Goal: Transaction & Acquisition: Purchase product/service

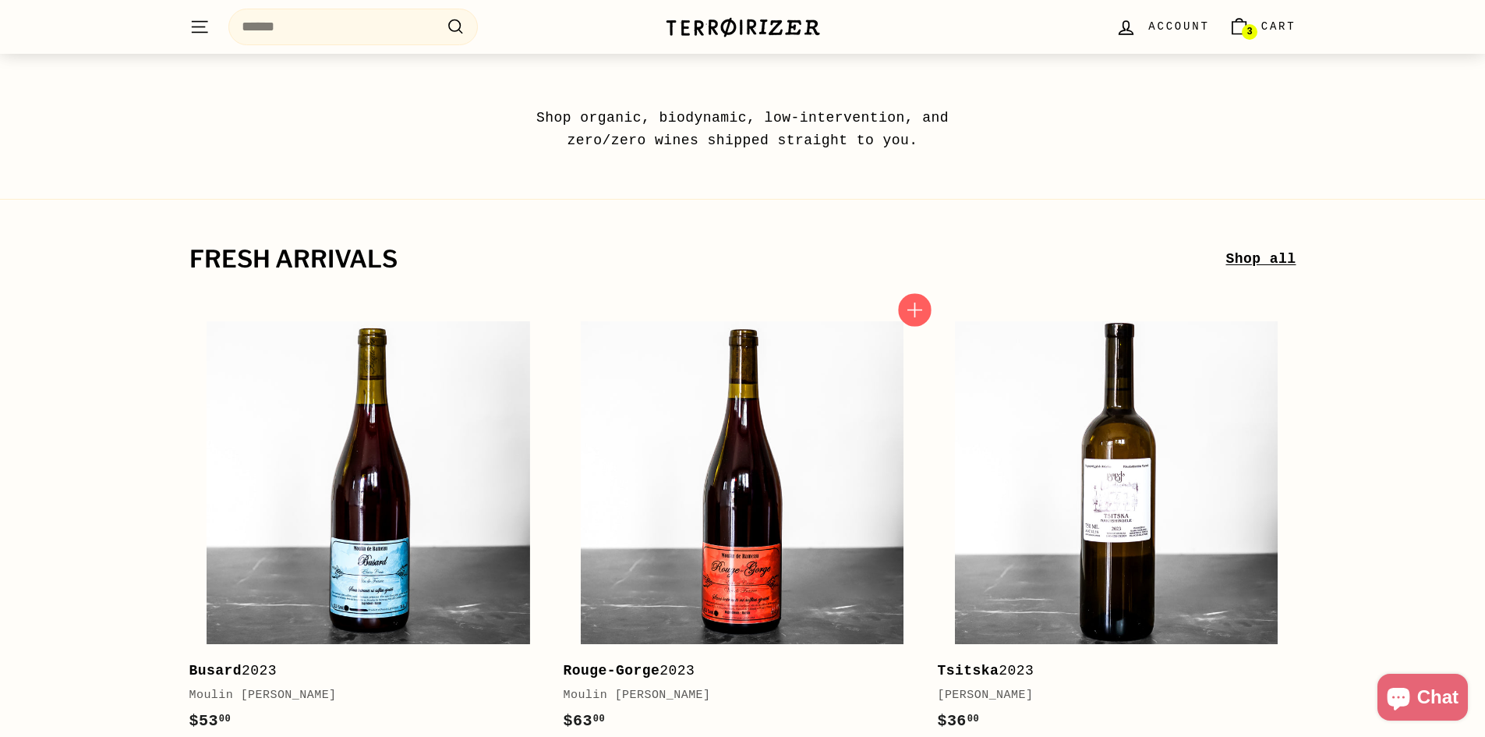
scroll to position [234, 0]
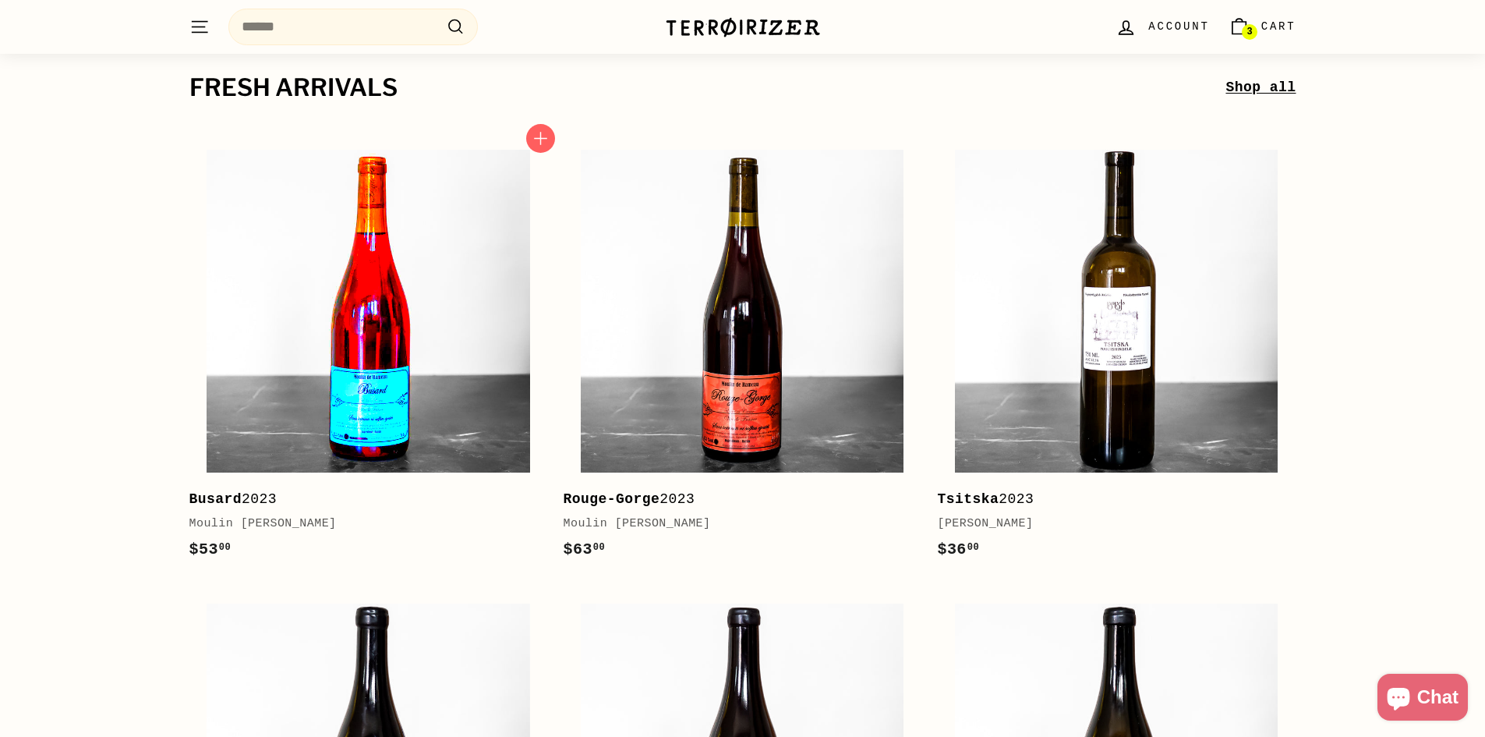
click at [517, 422] on img at bounding box center [368, 311] width 323 height 323
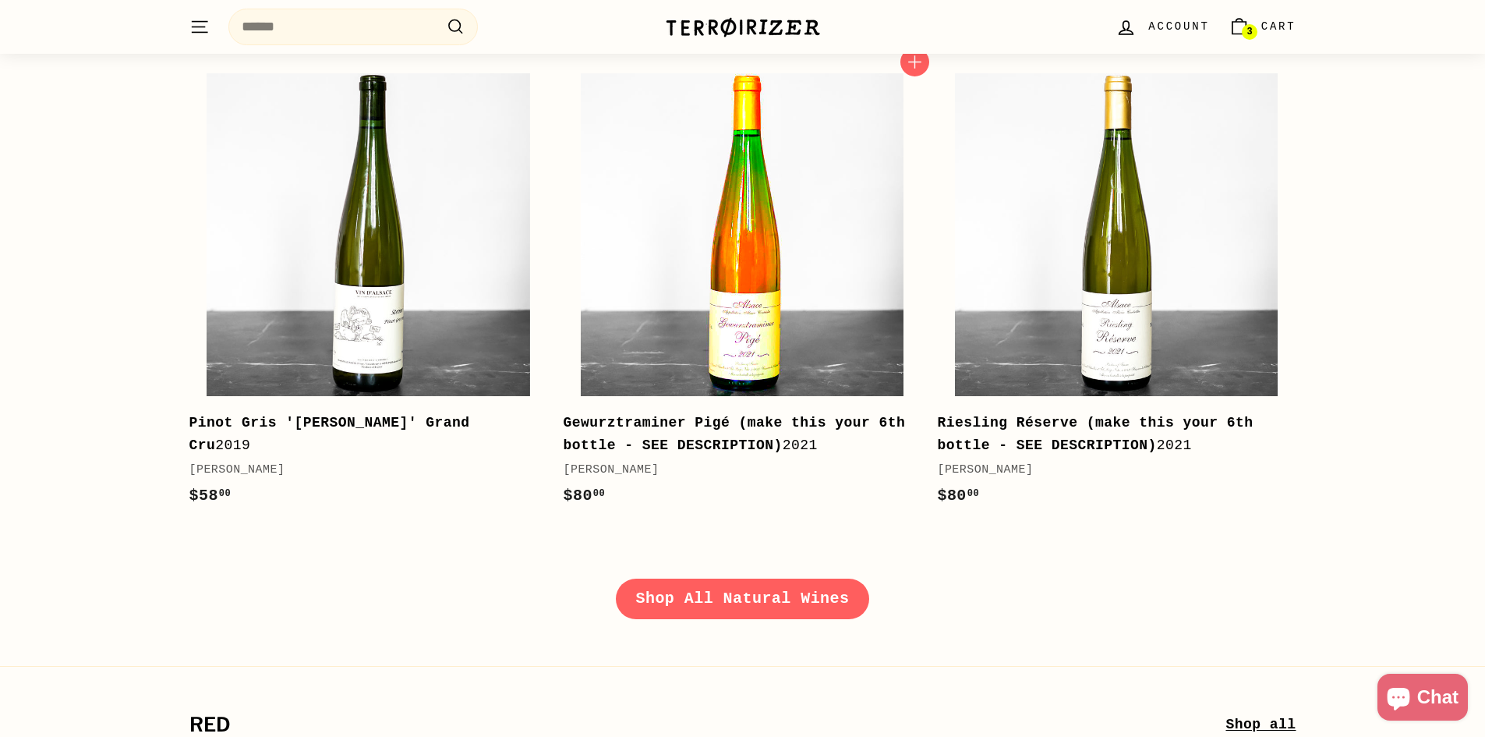
scroll to position [2182, 0]
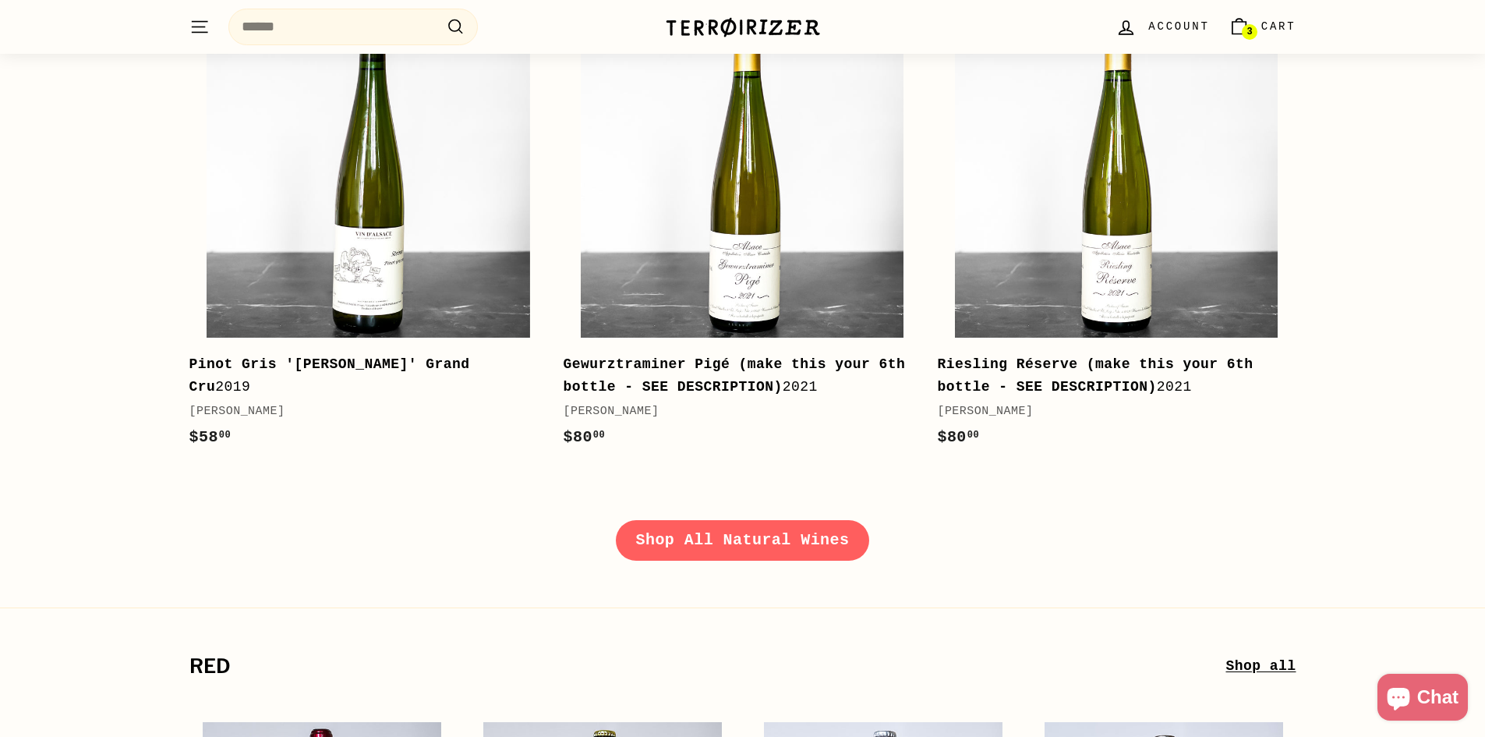
click at [808, 532] on link "Shop All Natural Wines" at bounding box center [743, 540] width 254 height 41
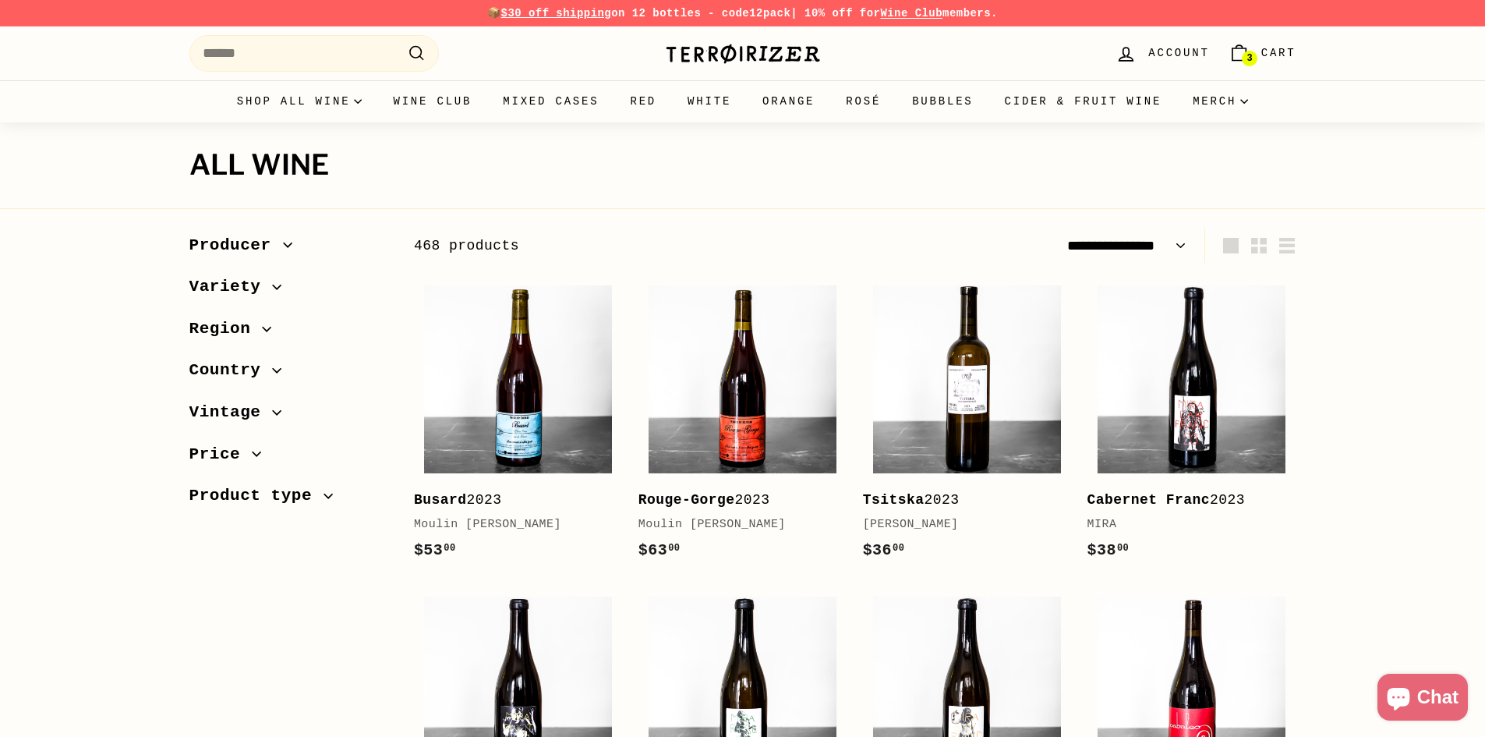
select select "**********"
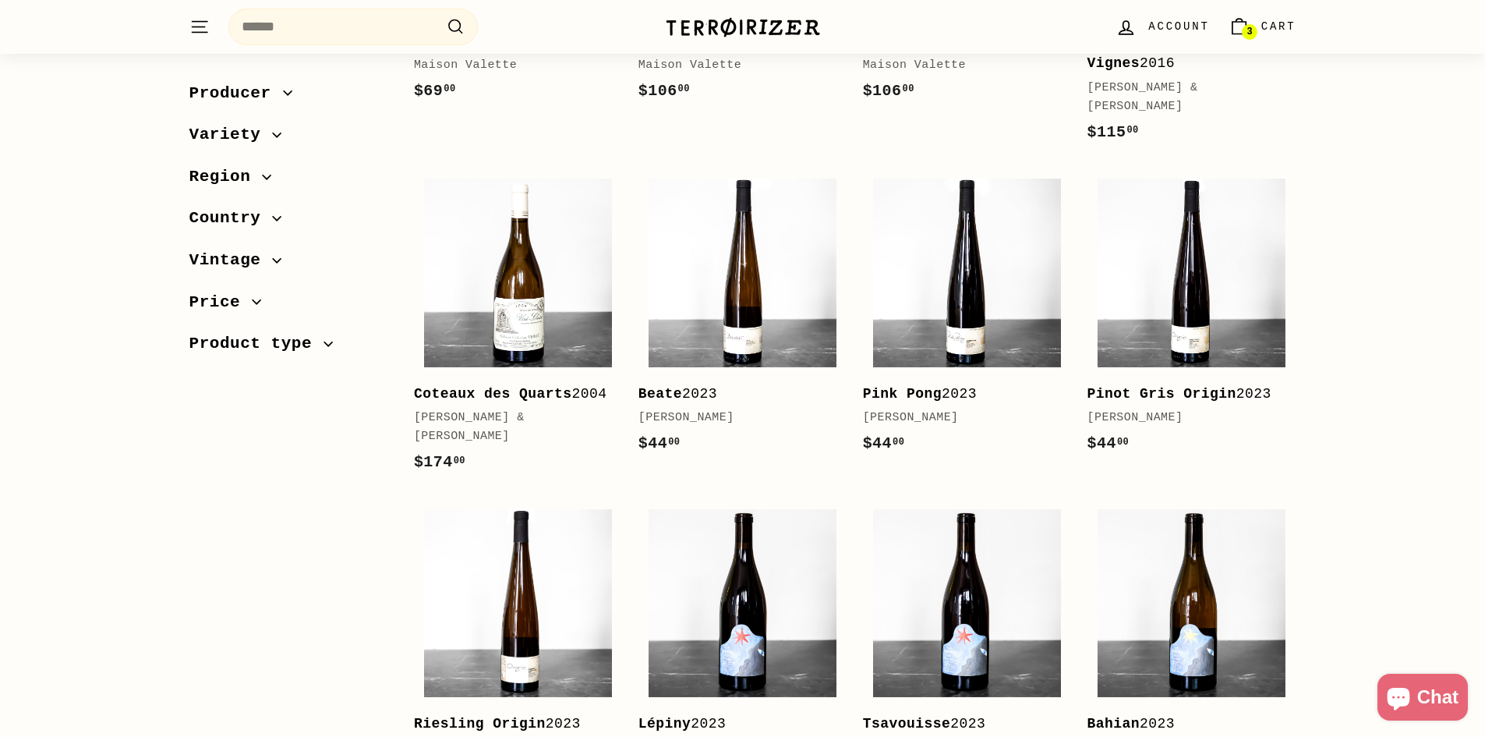
scroll to position [2260, 0]
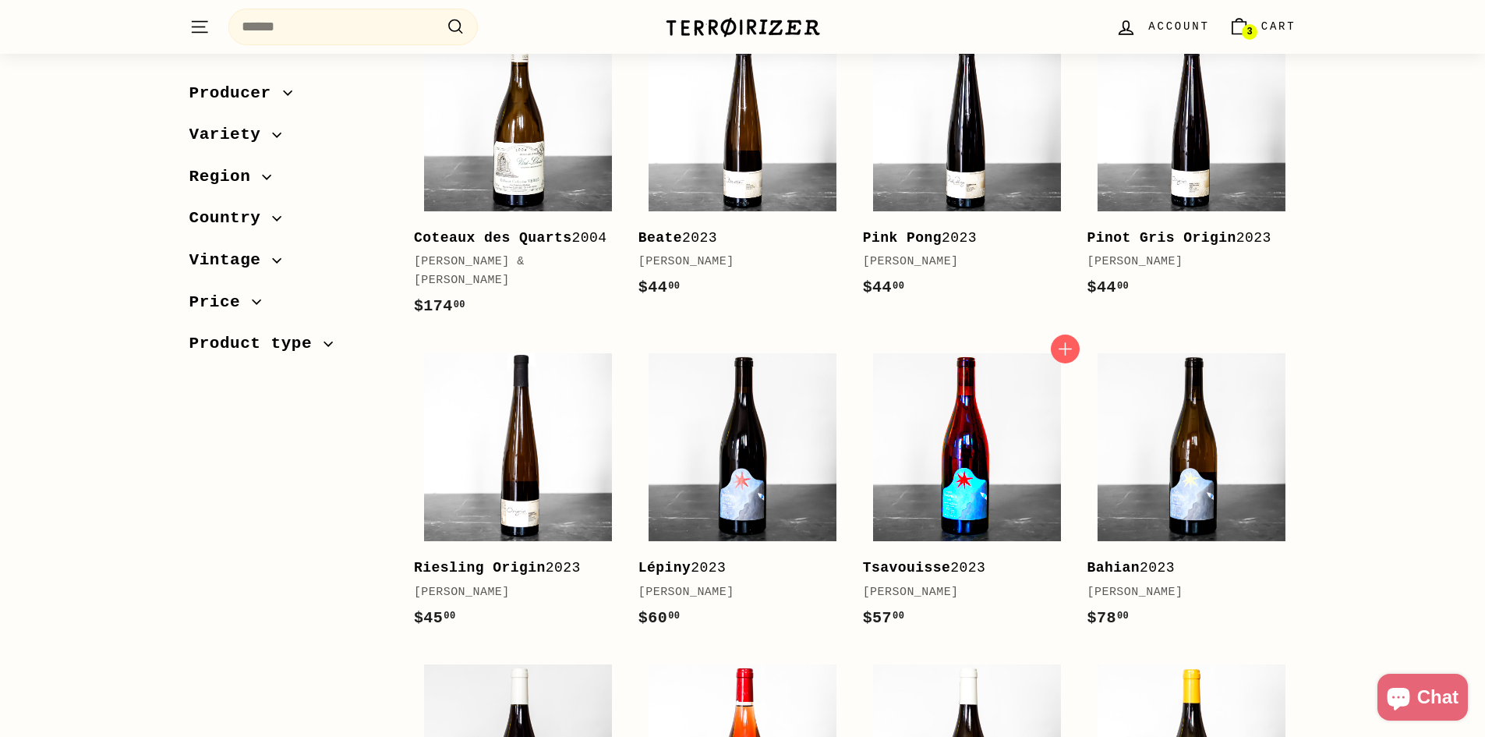
click at [950, 454] on img at bounding box center [967, 447] width 188 height 188
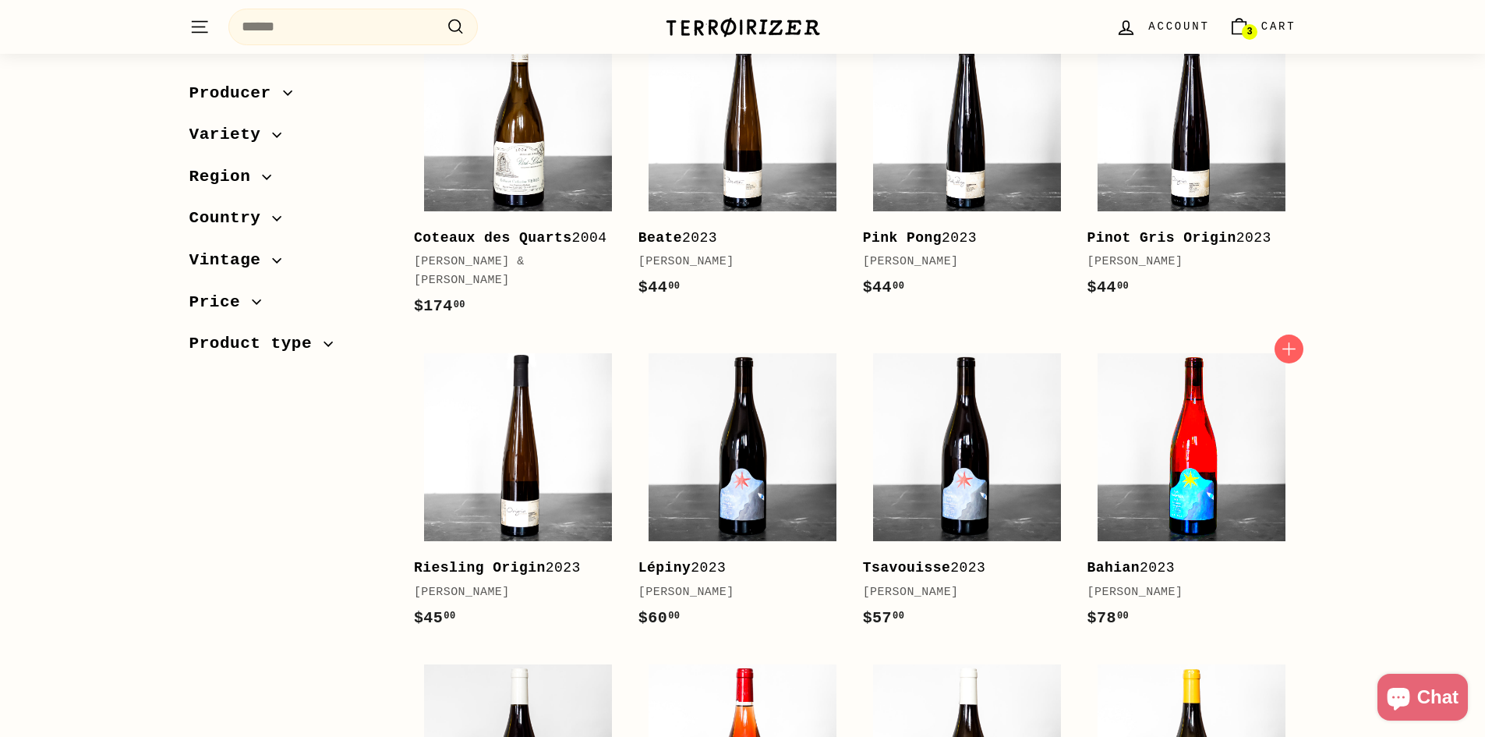
click at [1158, 422] on img at bounding box center [1191, 447] width 188 height 188
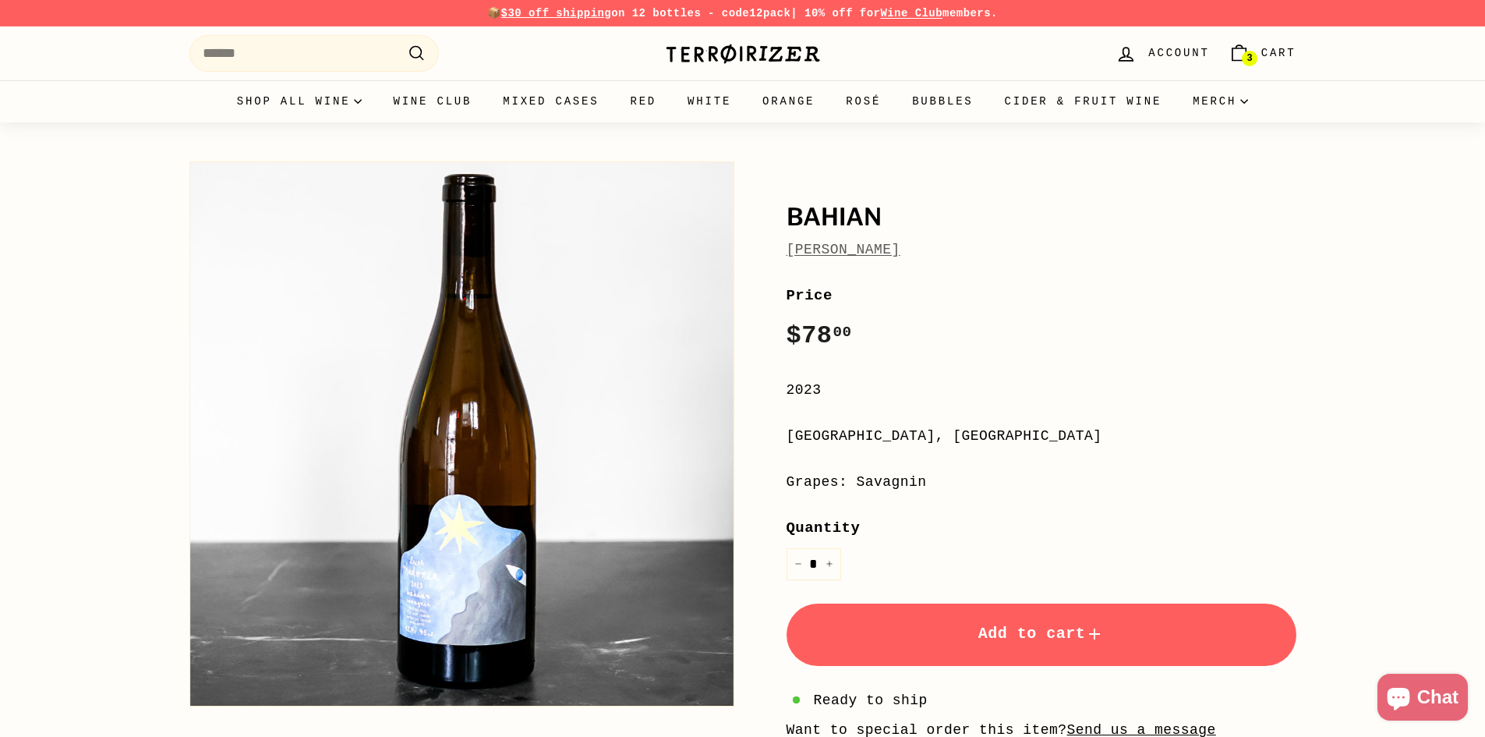
click at [1127, 619] on button "Add to cart" at bounding box center [1041, 634] width 510 height 62
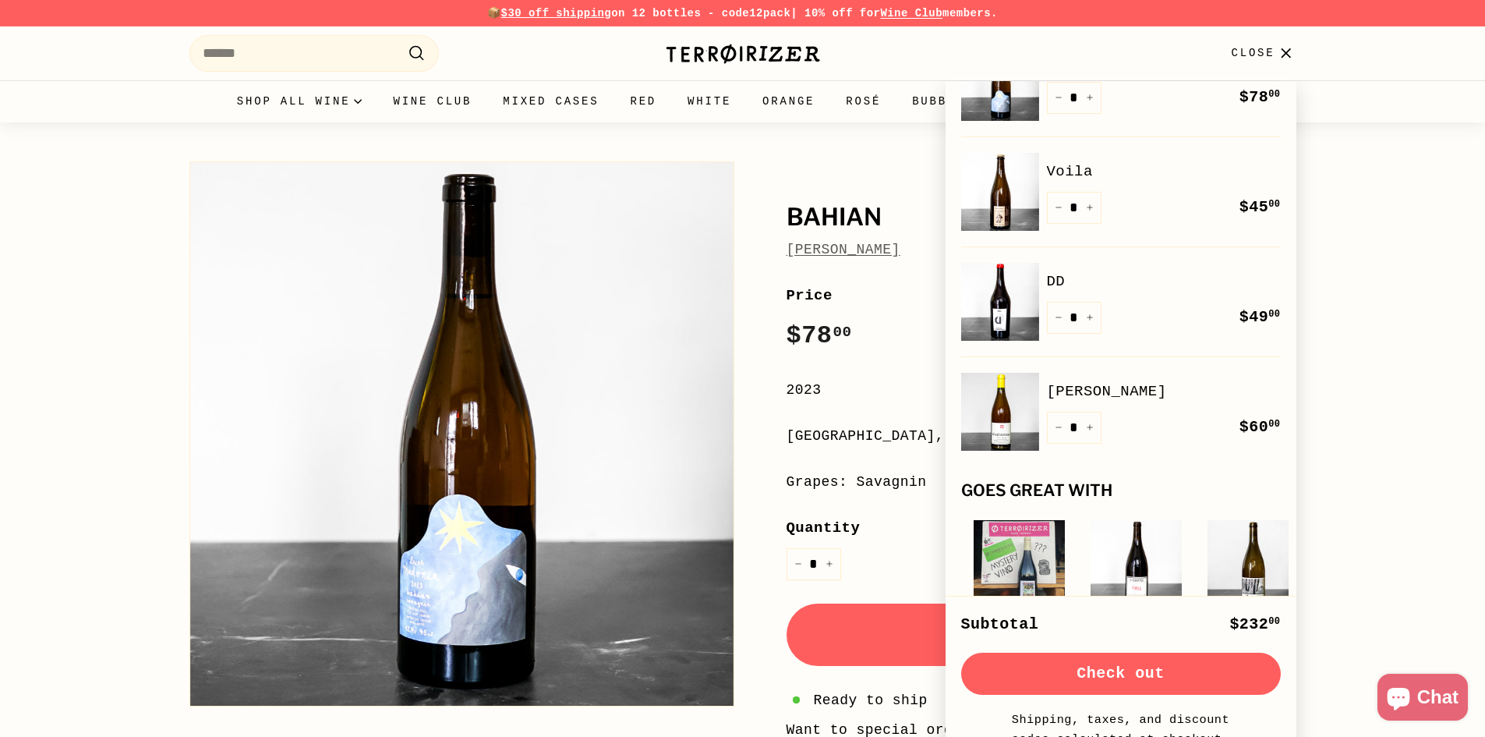
scroll to position [78, 0]
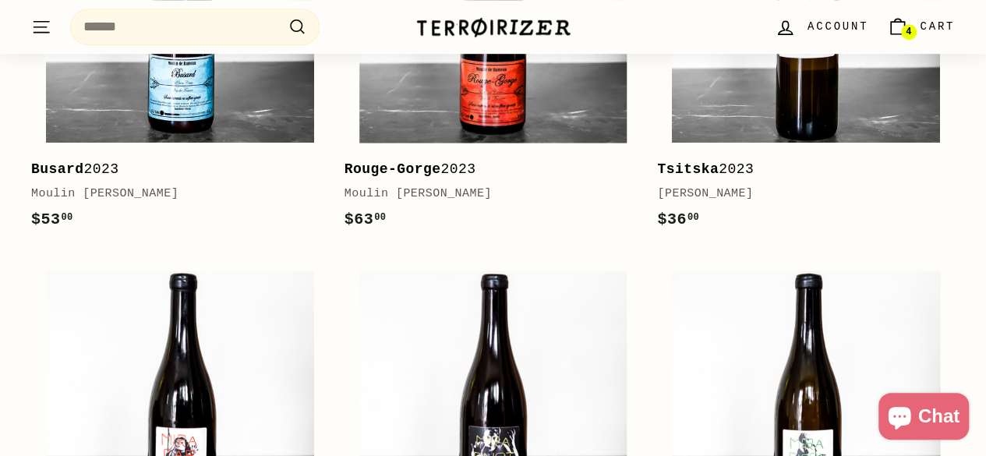
scroll to position [468, 0]
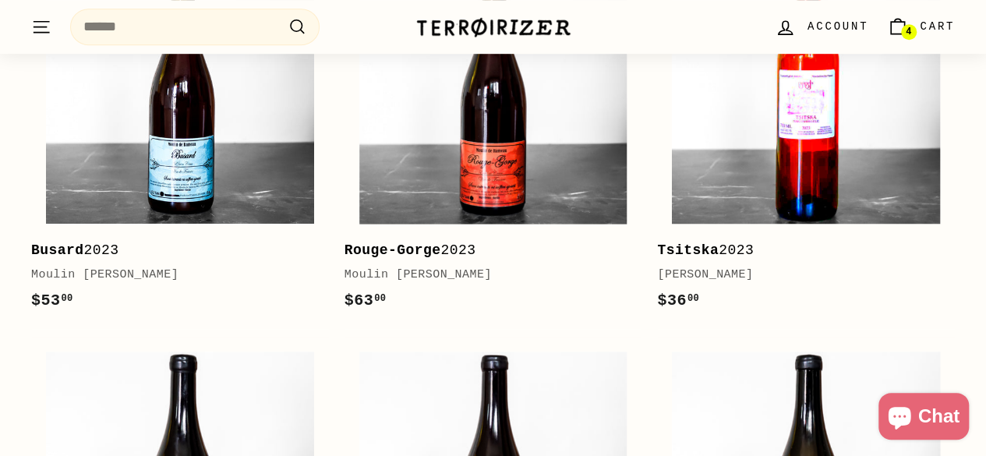
click at [747, 177] on img at bounding box center [806, 90] width 268 height 268
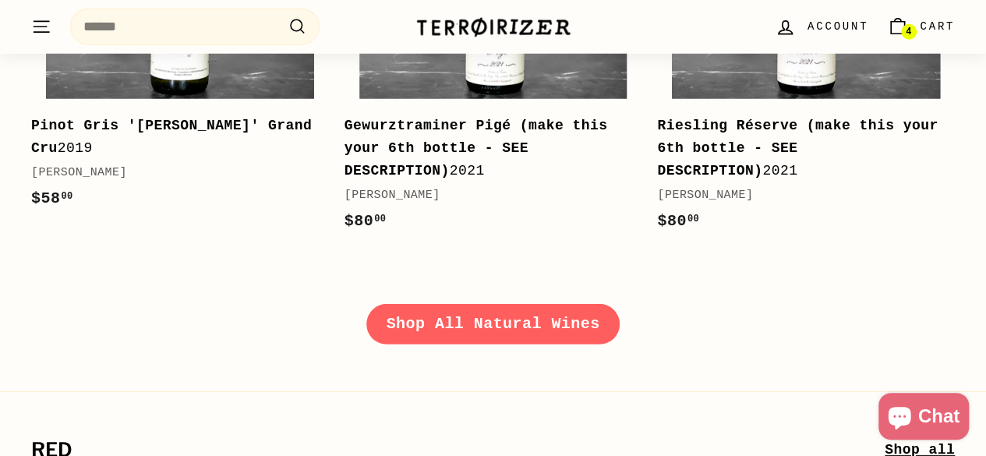
scroll to position [2416, 0]
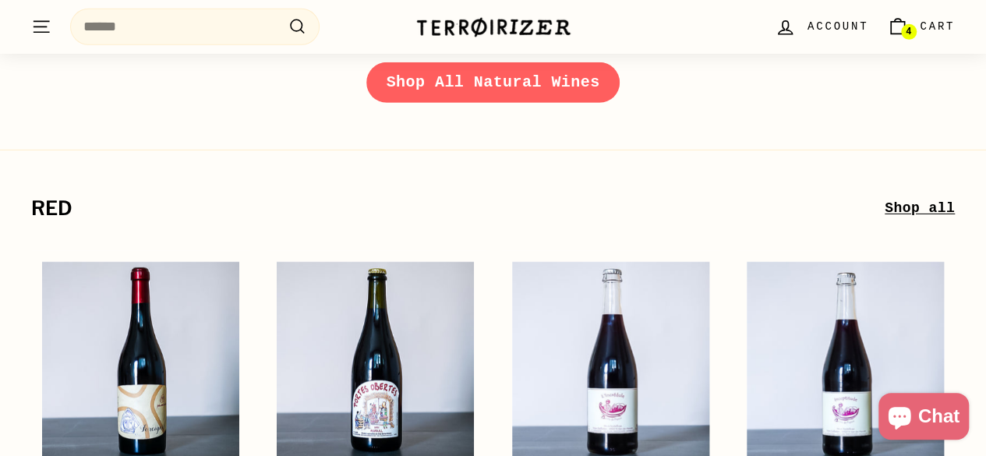
click at [528, 87] on link "Shop All Natural Wines" at bounding box center [493, 82] width 254 height 41
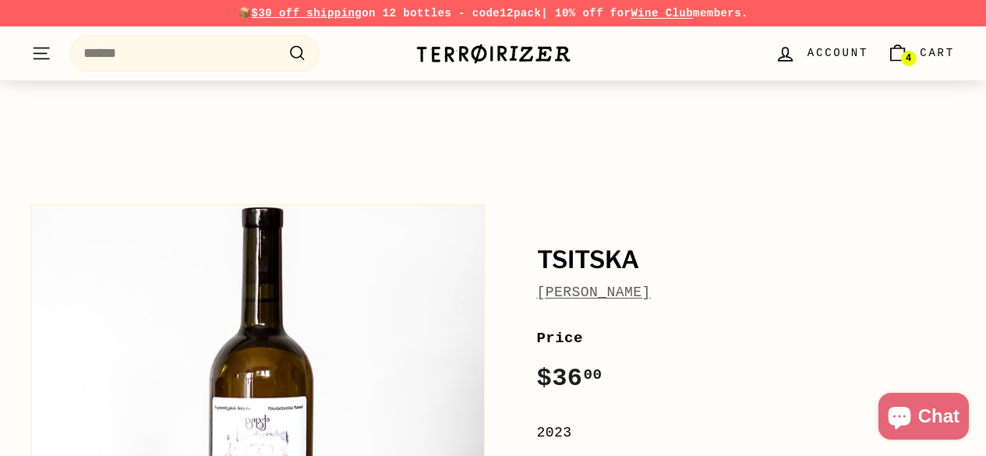
scroll to position [234, 0]
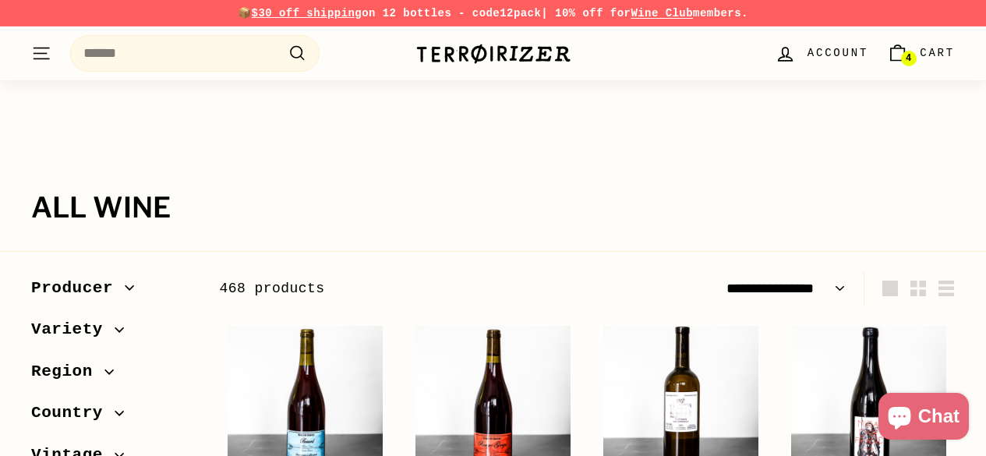
select select "**********"
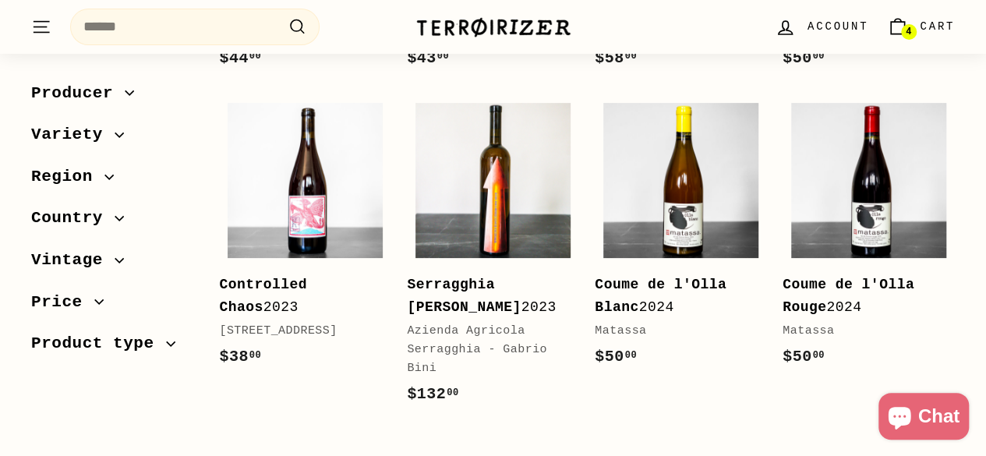
scroll to position [3111, 0]
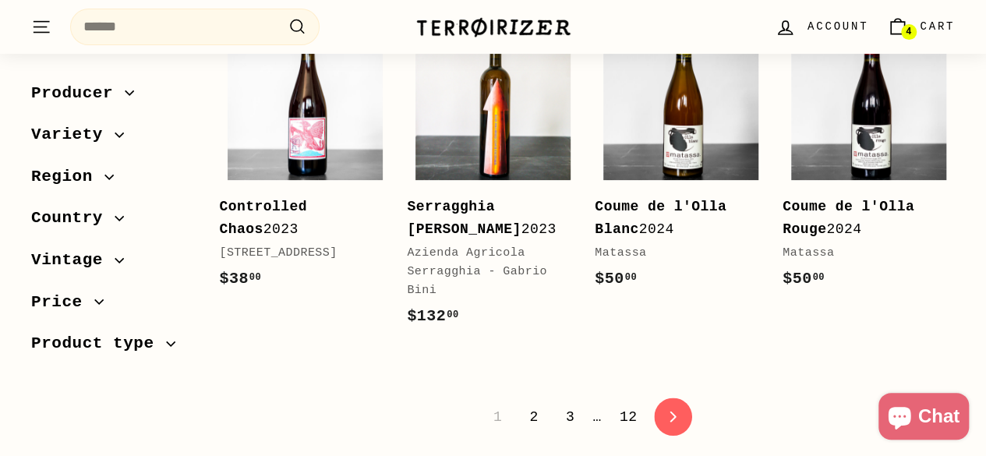
click at [669, 412] on icon "icon-chevron" at bounding box center [672, 417] width 11 height 11
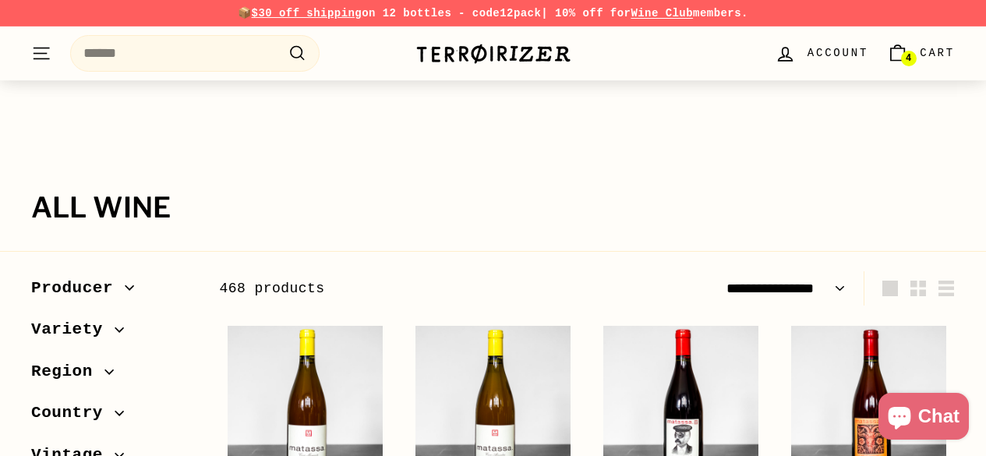
select select "**********"
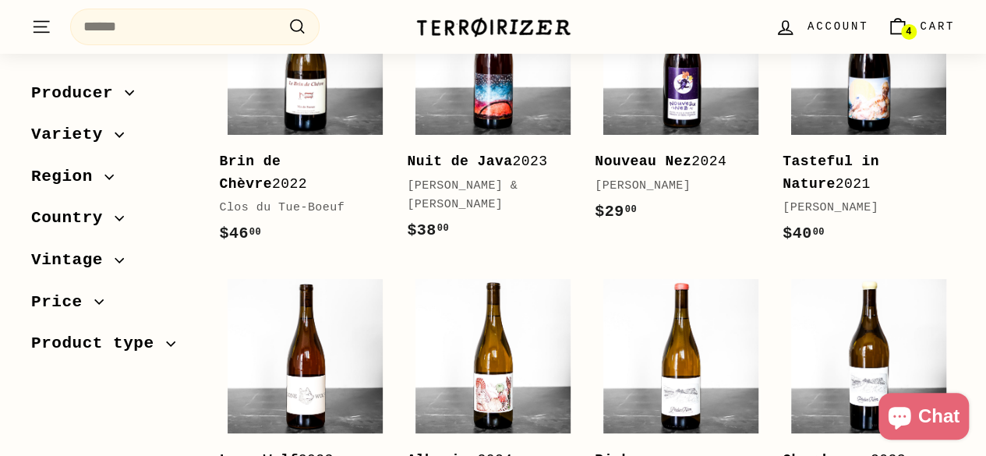
scroll to position [2728, 0]
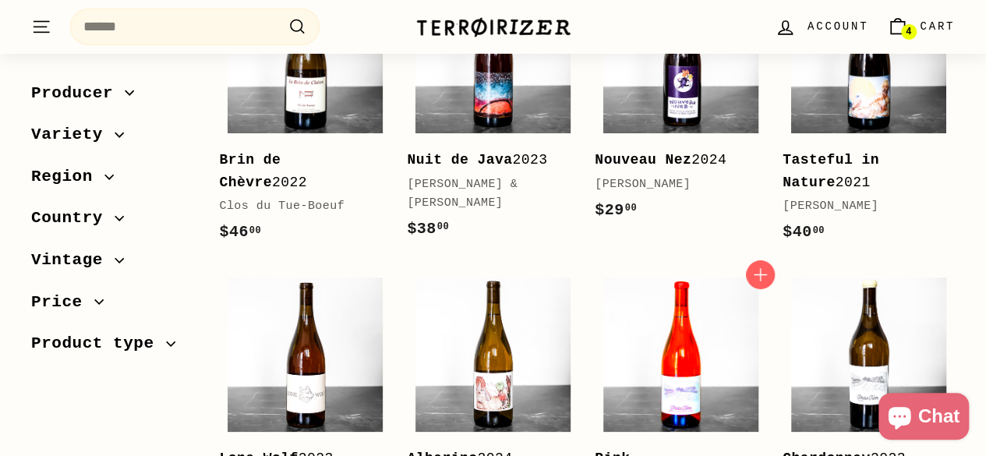
click at [647, 284] on img at bounding box center [680, 354] width 155 height 155
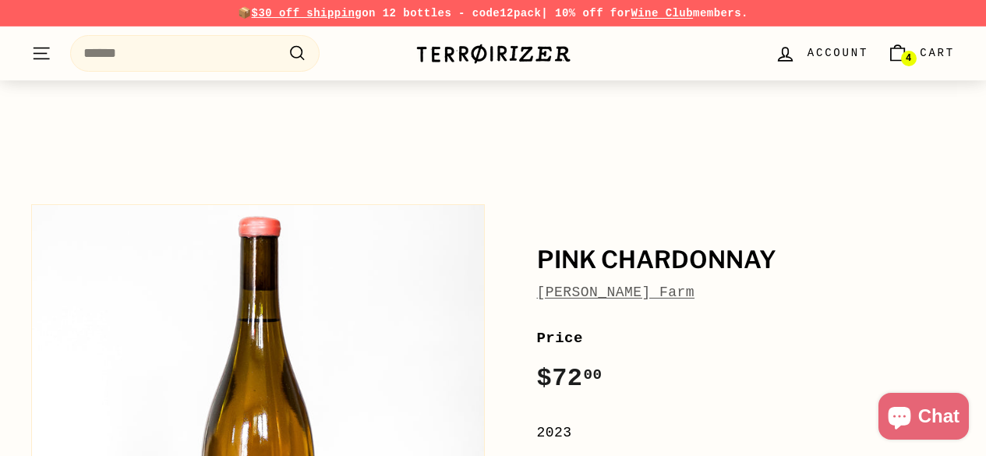
scroll to position [312, 0]
